Goal: Task Accomplishment & Management: Understand process/instructions

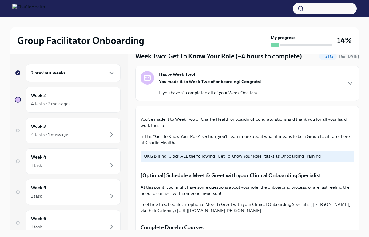
scroll to position [26, 0]
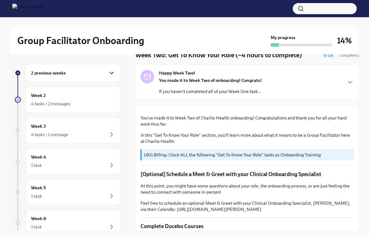
click at [108, 76] on icon "button" at bounding box center [111, 72] width 7 height 7
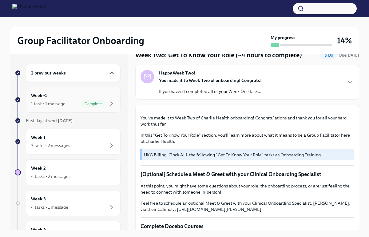
click at [77, 96] on div "Week -1 1 task • 1 message Complete" at bounding box center [73, 99] width 84 height 15
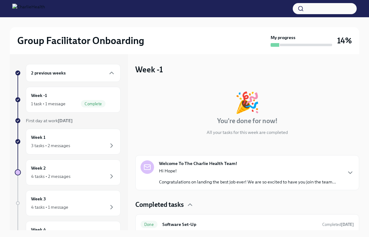
scroll to position [4, 0]
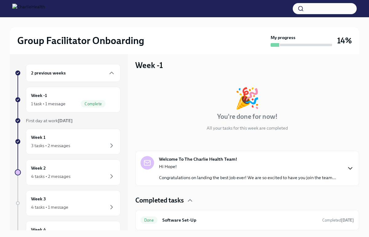
click at [347, 171] on icon "button" at bounding box center [350, 168] width 7 height 7
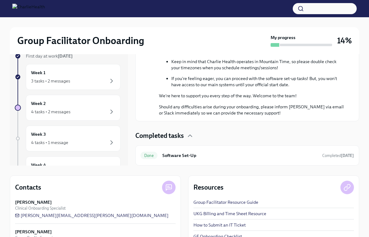
scroll to position [0, 0]
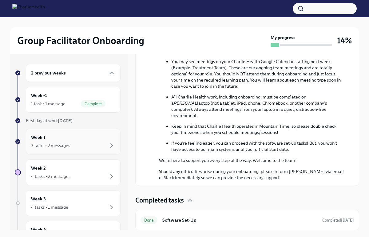
click at [95, 135] on div "Week 1 3 tasks • 2 messages" at bounding box center [73, 141] width 84 height 15
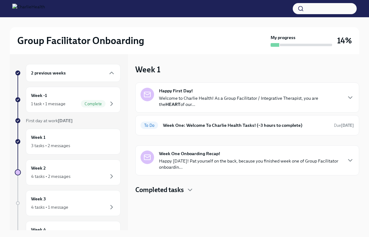
click at [344, 98] on div "Happy First Day! Welcome to Charlie Health! As a Group Facilitator / Integrativ…" at bounding box center [248, 98] width 214 height 20
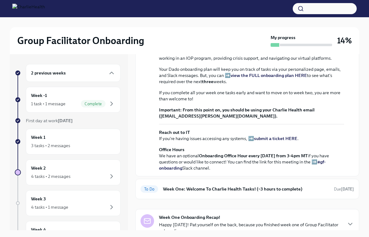
scroll to position [216, 0]
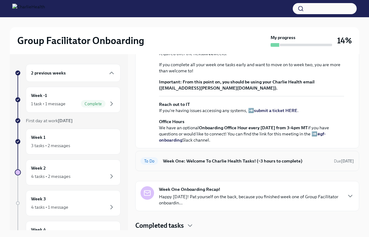
click at [340, 165] on div "To Do Week One: Welcome To Charlie Health Tasks! (~3 hours to complete) Due [DA…" at bounding box center [248, 161] width 214 height 10
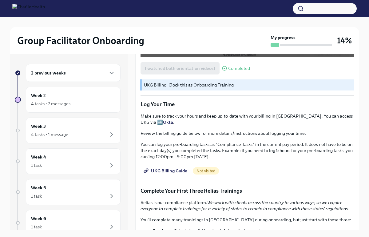
scroll to position [543, 0]
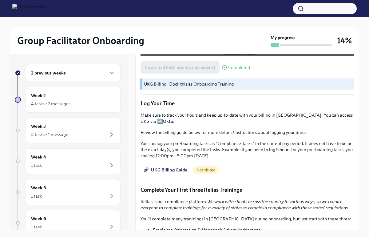
click at [173, 167] on span "UKG Billing Guide" at bounding box center [166, 170] width 42 height 6
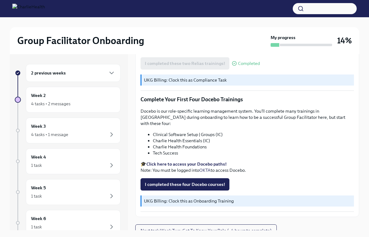
scroll to position [763, 0]
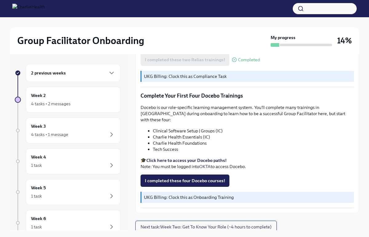
click at [241, 224] on span "Next task : Week Two: Get To Know Your Role (~4 hours to complete)" at bounding box center [206, 227] width 131 height 6
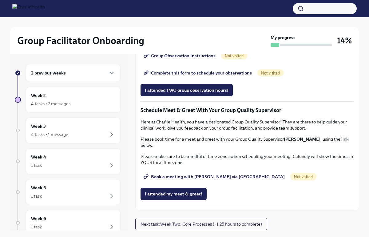
scroll to position [460, 0]
click at [165, 59] on span "Group Observation Instructions" at bounding box center [180, 56] width 71 height 6
click at [219, 76] on span "Complete this form to schedule your observations" at bounding box center [198, 73] width 107 height 6
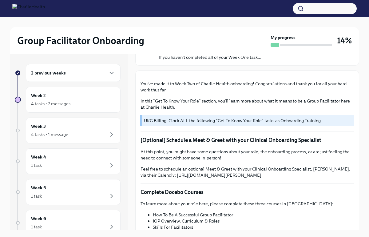
scroll to position [0, 0]
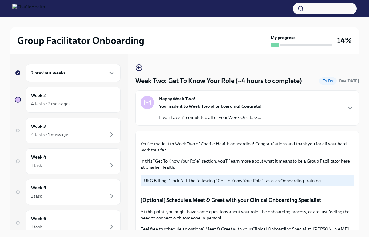
click at [340, 103] on div "Happy Week Two! You made it to Week Two of onboarding! Congrats! If you haven't…" at bounding box center [248, 108] width 214 height 25
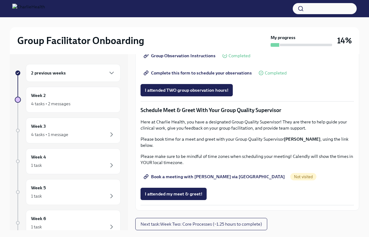
scroll to position [745, 0]
click at [219, 177] on span "Book a meeting with [PERSON_NAME] via [GEOGRAPHIC_DATA]" at bounding box center [215, 177] width 140 height 6
click at [209, 71] on span "Complete this form to schedule your observations" at bounding box center [198, 73] width 107 height 6
click at [98, 70] on div "2 previous weeks" at bounding box center [73, 72] width 84 height 7
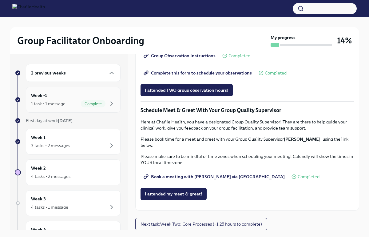
click at [81, 100] on div "Week -1 1 task • 1 message Complete" at bounding box center [73, 99] width 84 height 15
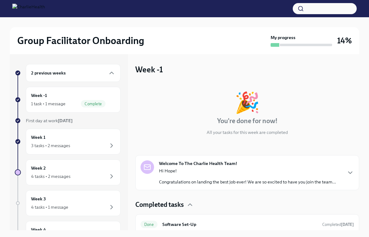
scroll to position [4, 0]
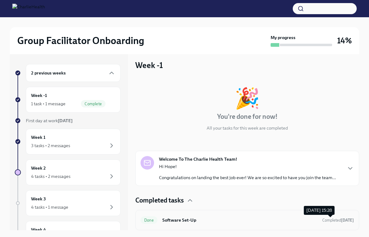
click at [323, 219] on span "Completed [DATE]" at bounding box center [339, 220] width 32 height 5
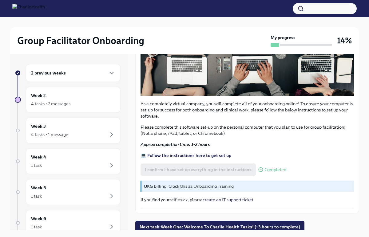
scroll to position [10, 0]
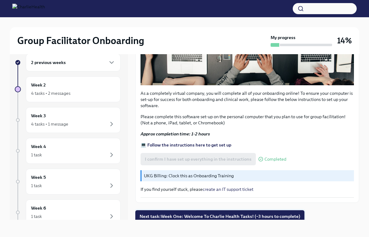
click at [287, 213] on span "Next task : Week One: Welcome To Charlie Health Tasks! (~3 hours to complete)" at bounding box center [220, 216] width 161 height 6
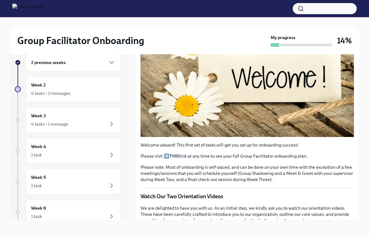
scroll to position [118, 0]
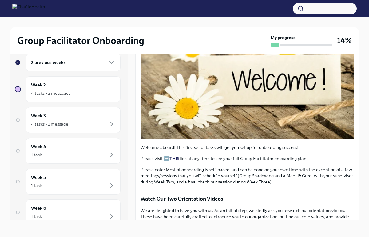
click at [176, 156] on strong "THIS" at bounding box center [175, 159] width 10 height 6
